Goal: Task Accomplishment & Management: Use online tool/utility

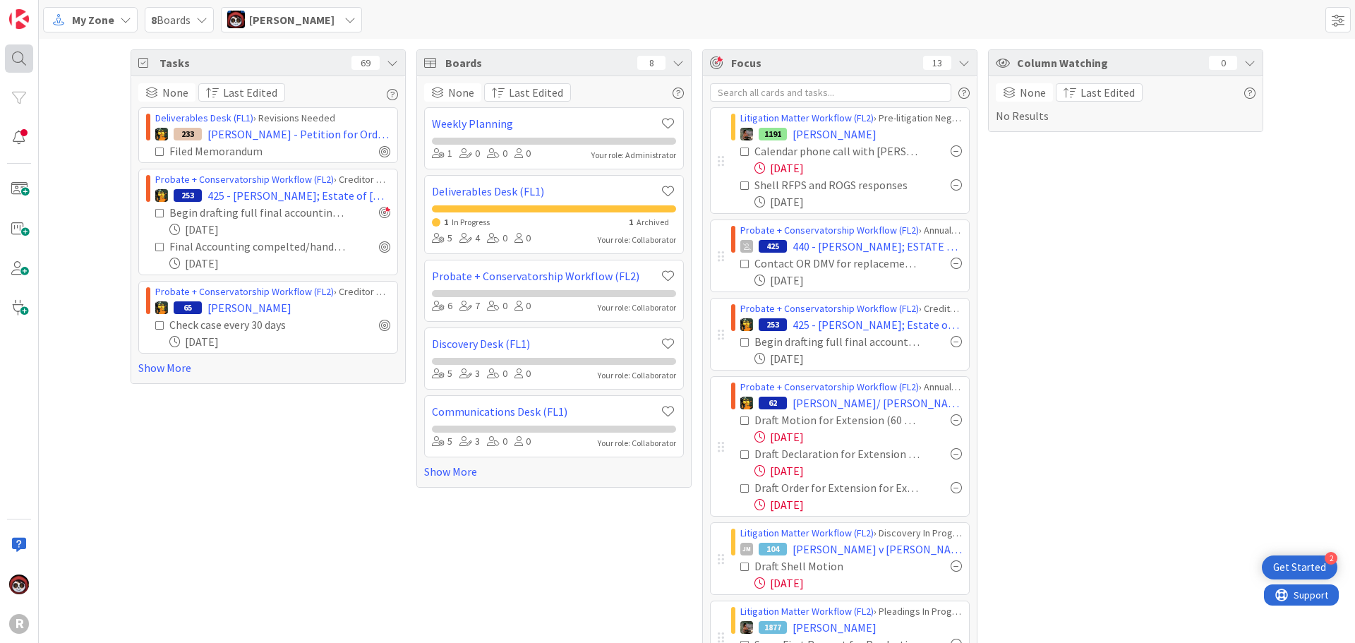
click at [20, 58] on div at bounding box center [19, 58] width 28 height 28
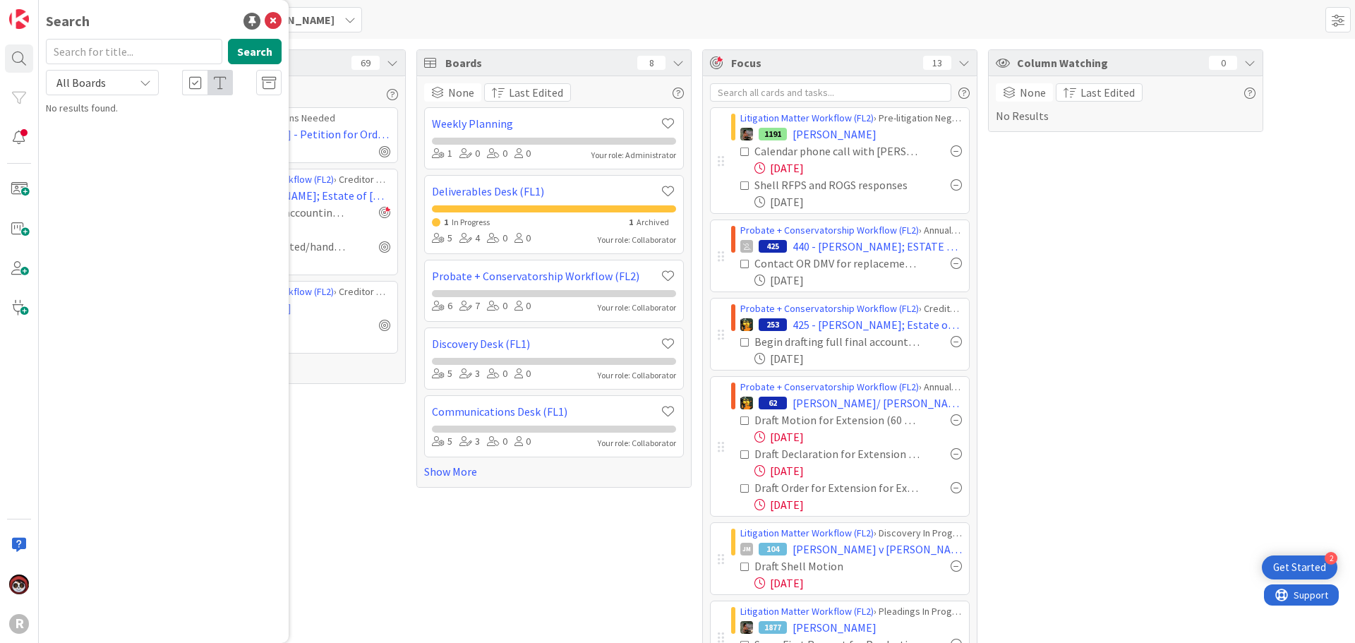
click at [115, 54] on input "text" at bounding box center [134, 51] width 176 height 25
type input "[PERSON_NAME]"
click at [148, 136] on div "Search [PERSON_NAME] Search All Boards Litigation Matter Workflow (FL2) › Appea…" at bounding box center [164, 321] width 250 height 643
click at [153, 121] on mark "[PERSON_NAME]" at bounding box center [137, 124] width 74 height 15
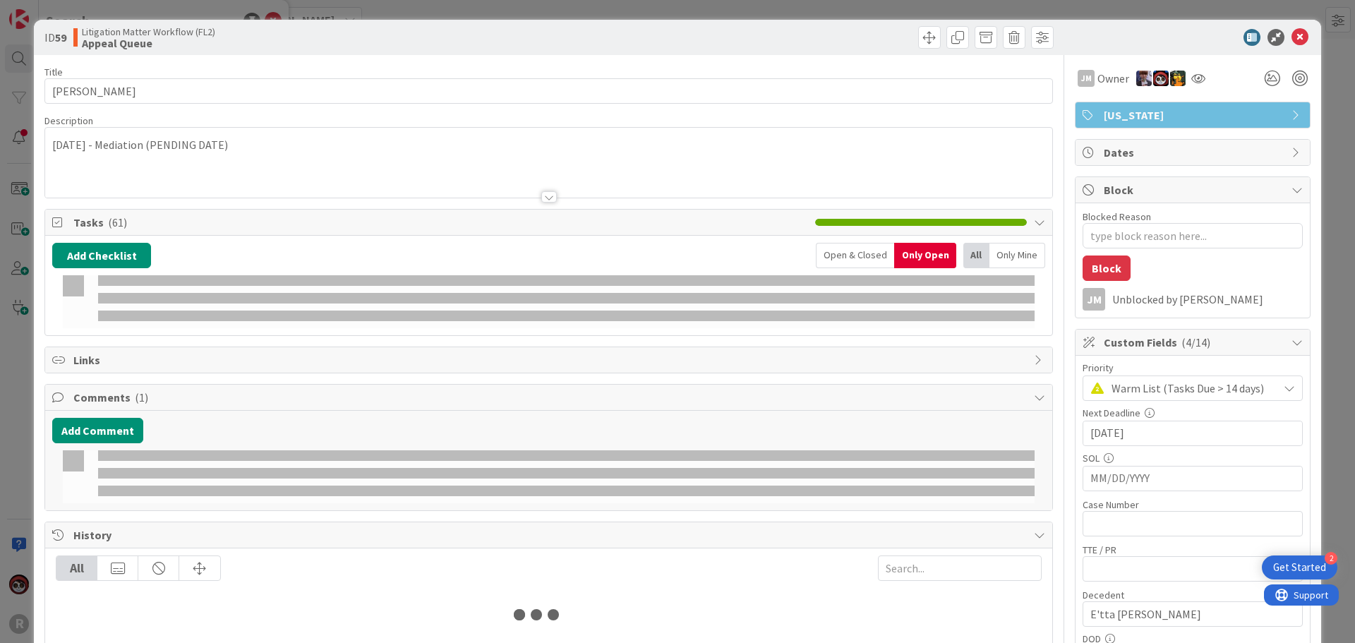
type textarea "x"
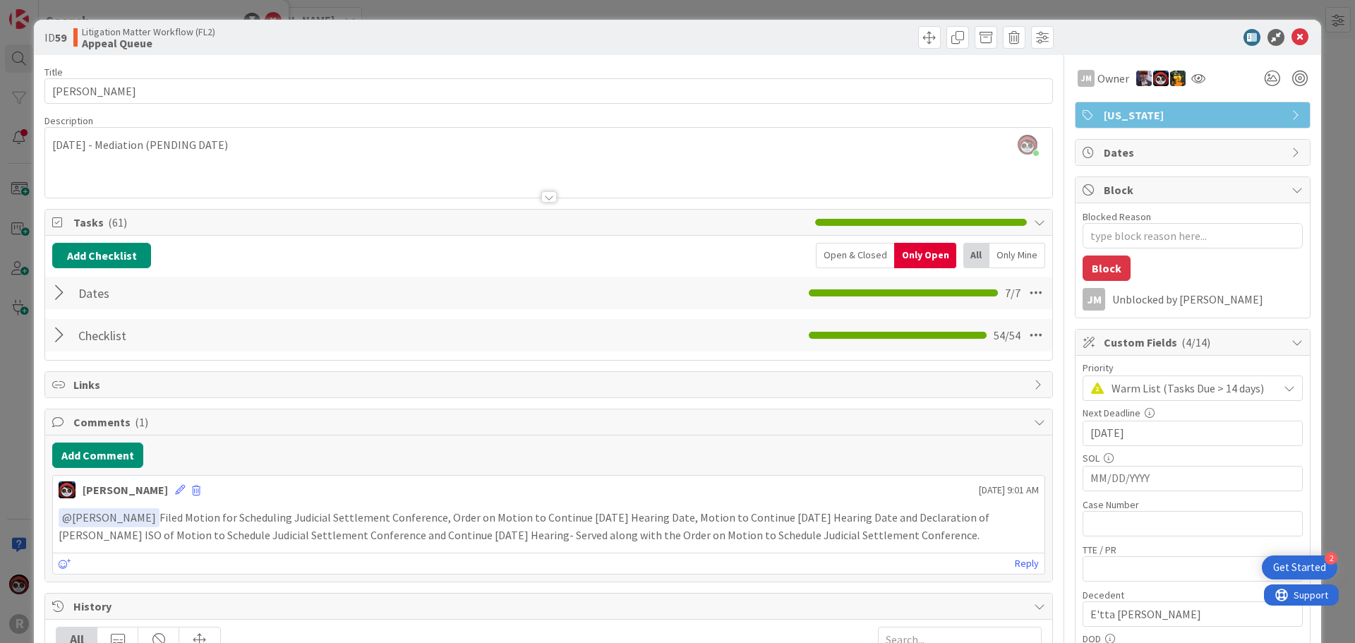
click at [57, 288] on div at bounding box center [61, 292] width 18 height 25
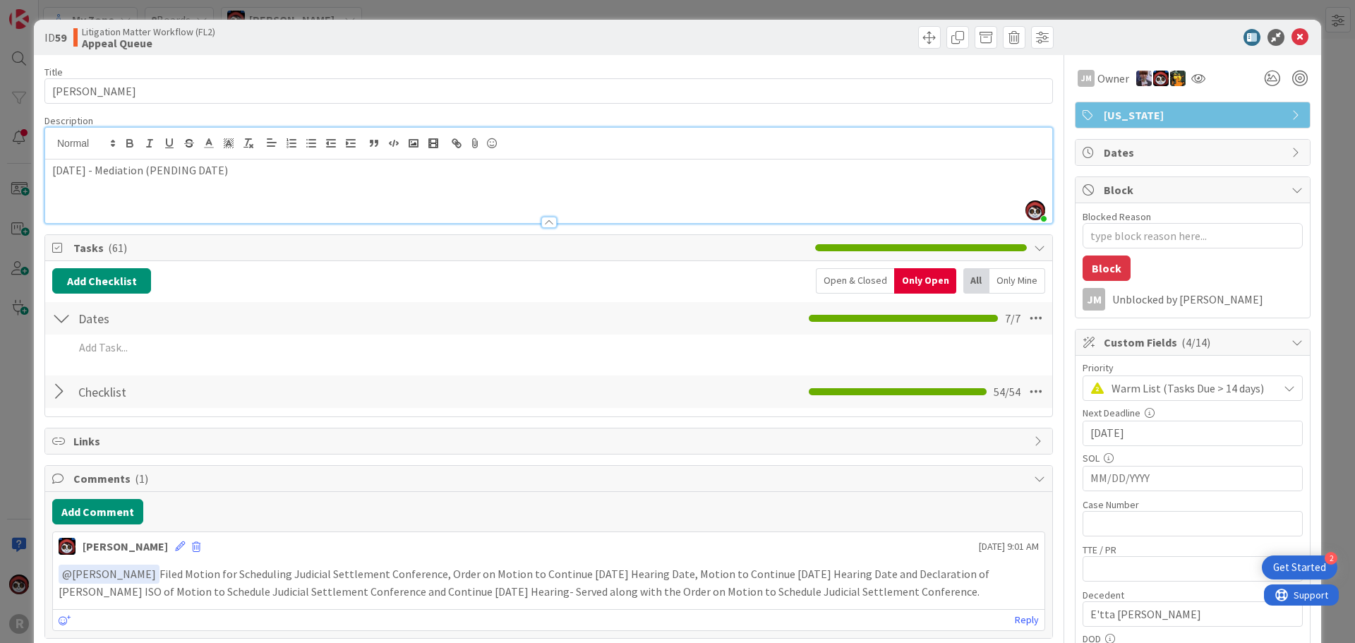
click at [219, 159] on div "[PERSON_NAME] just joined [DATE] - Mediation (PENDING DATE)" at bounding box center [548, 175] width 1007 height 95
click at [293, 181] on div "[DATE] - Mediation (PENDING DATE)" at bounding box center [548, 192] width 1007 height 64
click at [102, 167] on p "[DATE] - Mediation (PENDING DATE)" at bounding box center [548, 170] width 993 height 16
drag, startPoint x: 282, startPoint y: 174, endPoint x: 191, endPoint y: 171, distance: 90.4
click at [191, 171] on p "[DATE] - Mediation (PENDING DATE)" at bounding box center [548, 170] width 993 height 16
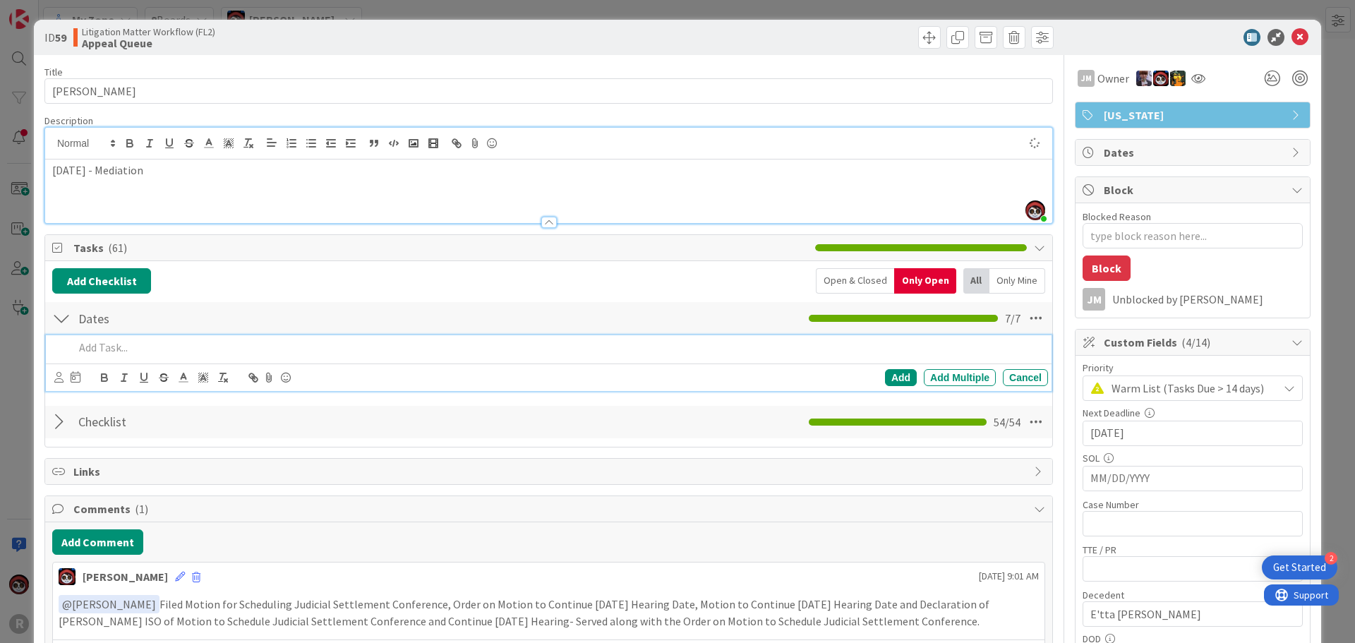
click at [139, 345] on p at bounding box center [558, 347] width 968 height 16
type textarea "x"
click at [56, 378] on icon at bounding box center [58, 377] width 9 height 11
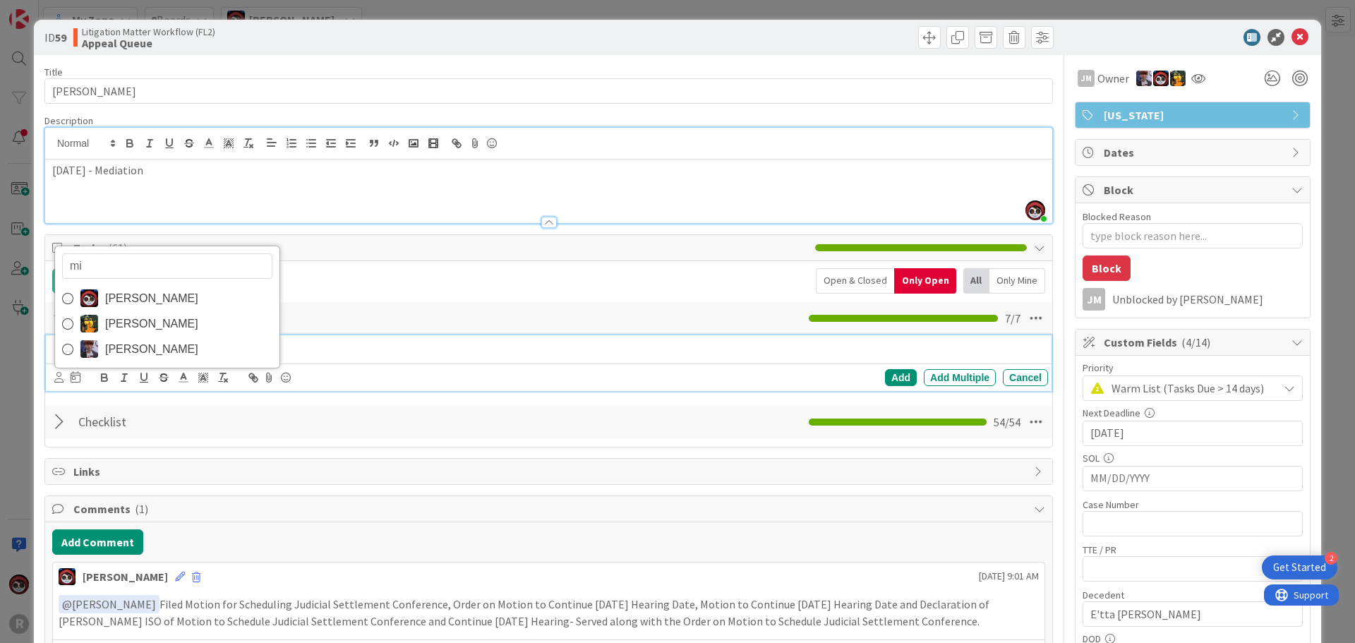
type input "min"
click at [140, 344] on span "[PERSON_NAME]" at bounding box center [151, 349] width 93 height 21
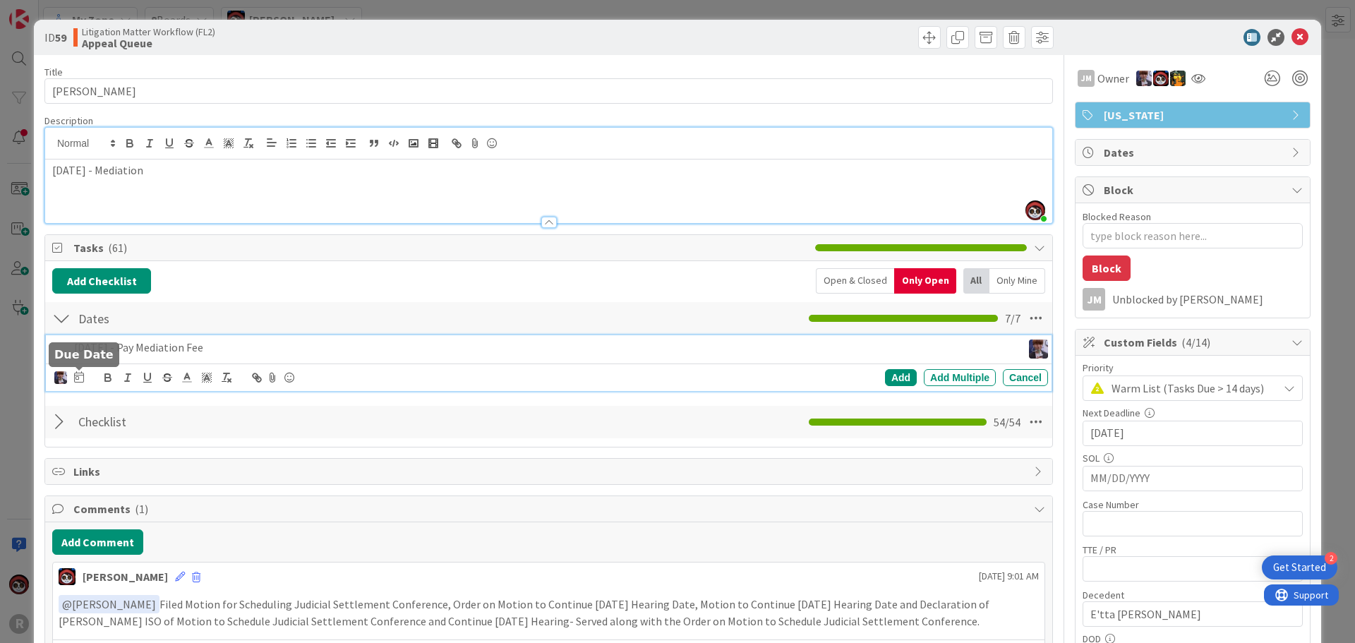
click at [76, 375] on icon at bounding box center [79, 376] width 10 height 11
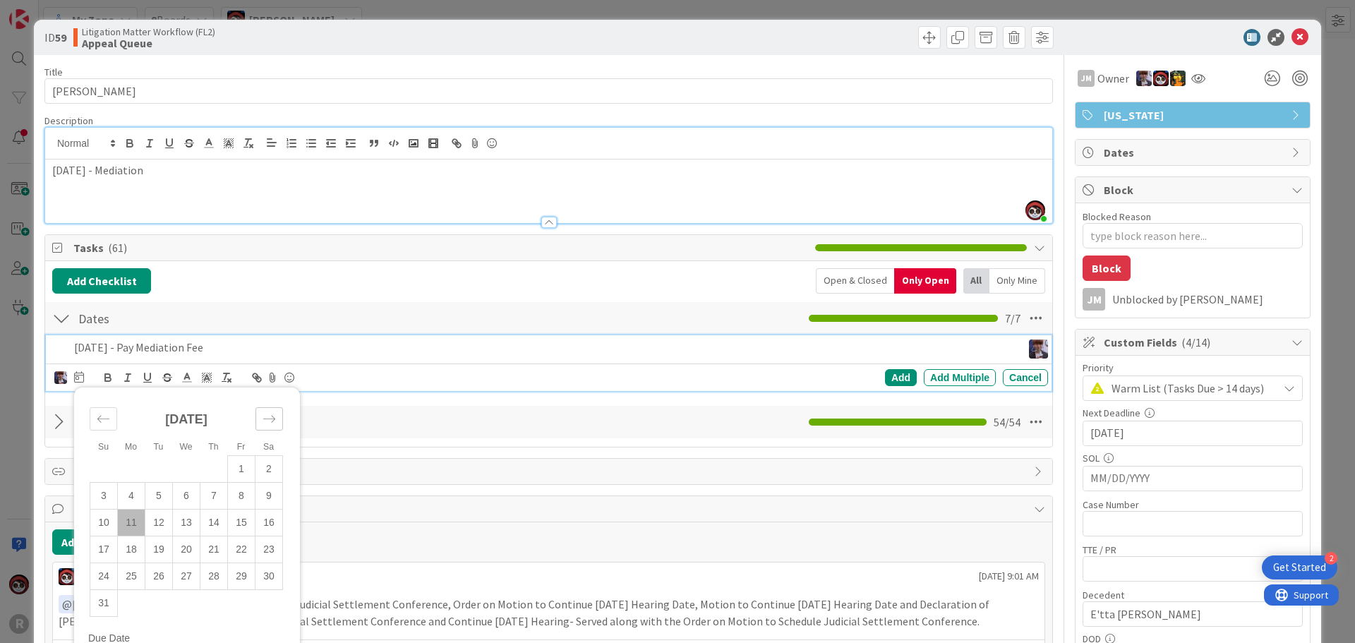
click at [268, 421] on icon "Move forward to switch to the next month." at bounding box center [269, 418] width 13 height 13
click at [272, 426] on div "Move forward to switch to the next month." at bounding box center [269, 418] width 28 height 23
click at [215, 493] on td "9" at bounding box center [214, 495] width 28 height 27
click at [889, 380] on div "Add" at bounding box center [901, 377] width 32 height 17
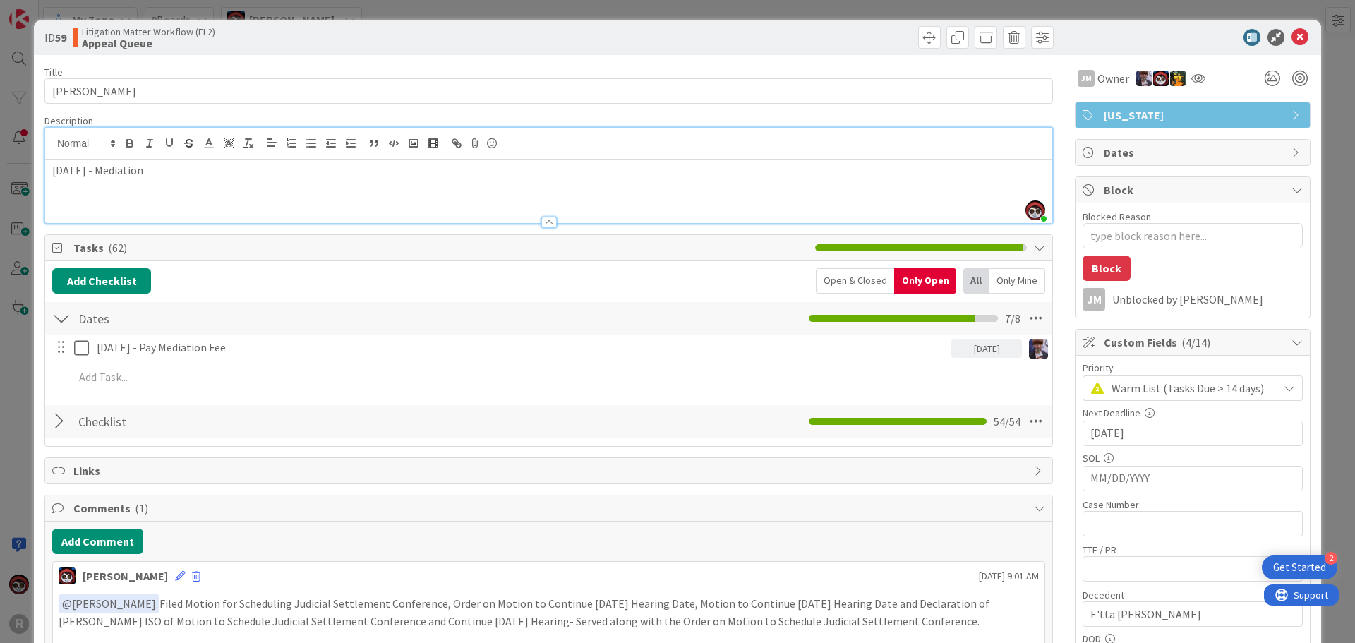
click at [600, 243] on span "Tasks ( 62 )" at bounding box center [440, 247] width 735 height 17
type textarea "x"
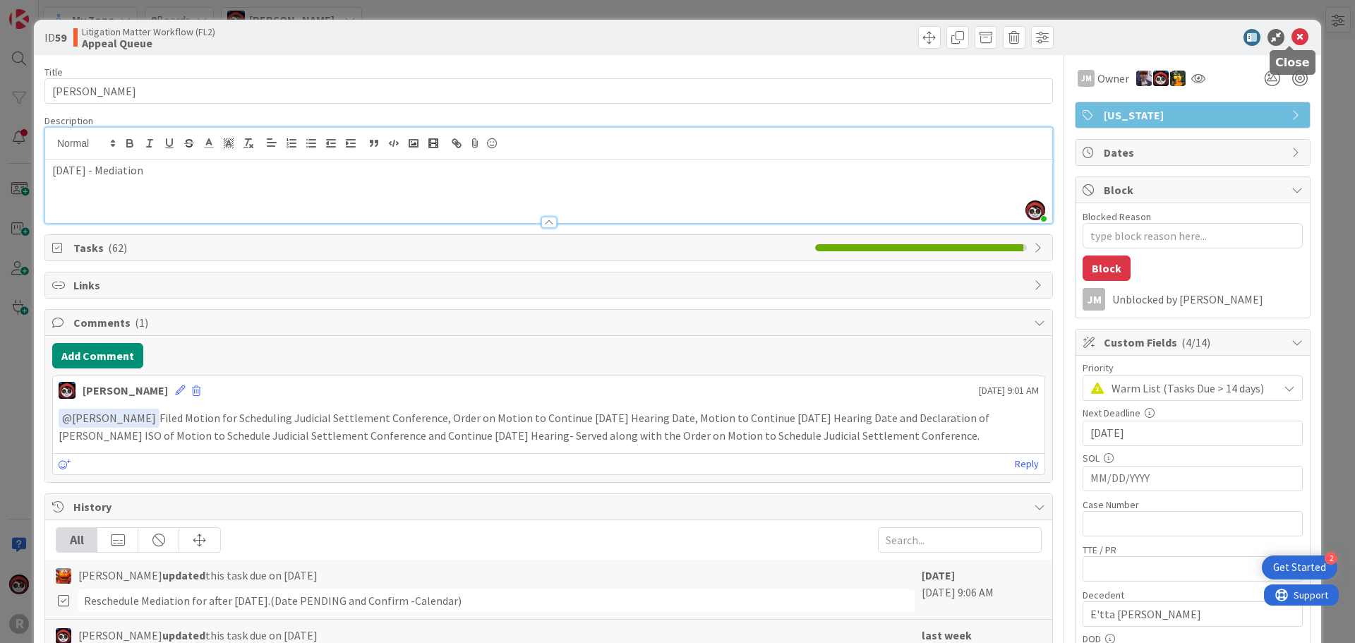
click at [1292, 42] on icon at bounding box center [1300, 37] width 17 height 17
